Goal: Task Accomplishment & Management: Complete application form

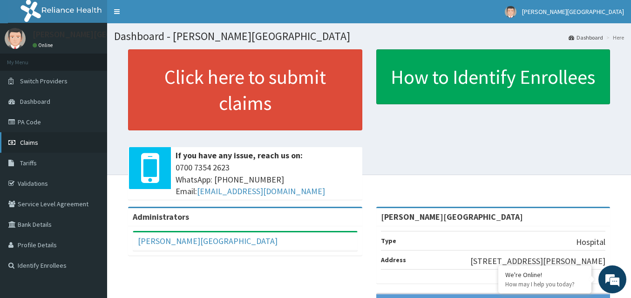
click at [47, 140] on link "Claims" at bounding box center [53, 142] width 107 height 20
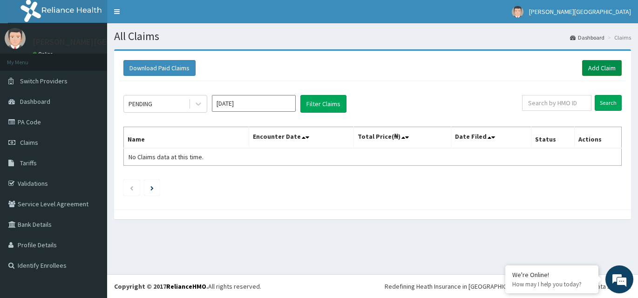
click at [603, 65] on link "Add Claim" at bounding box center [602, 68] width 40 height 16
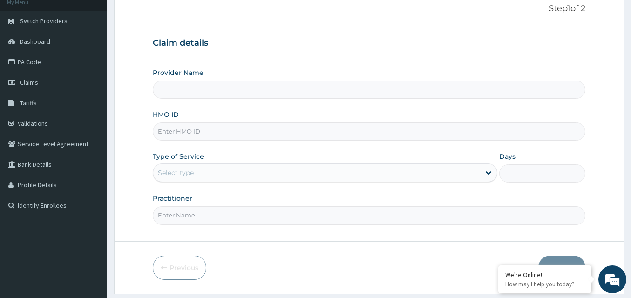
scroll to position [87, 0]
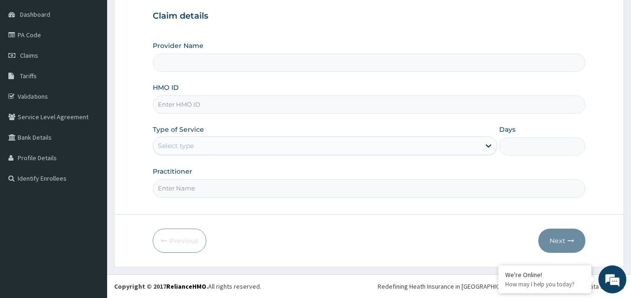
type input "[PERSON_NAME][GEOGRAPHIC_DATA]"
click at [236, 101] on input "HMO ID" at bounding box center [369, 104] width 432 height 18
drag, startPoint x: 146, startPoint y: 59, endPoint x: 208, endPoint y: 14, distance: 76.3
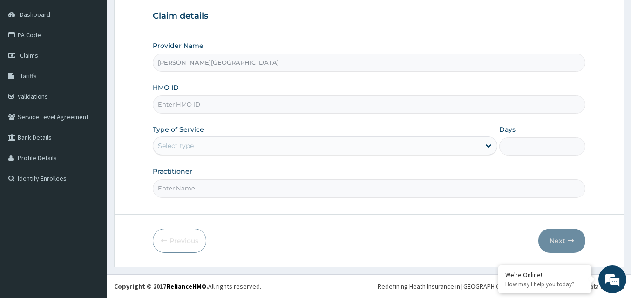
click at [151, 47] on form "Step 1 of 2 Claim details Provider Name [PERSON_NAME] FOUNDATION HOSPITAL HMO I…" at bounding box center [369, 114] width 510 height 305
click at [195, 105] on input "HMO ID" at bounding box center [369, 104] width 432 height 18
type input "eln1"
